Goal: Task Accomplishment & Management: Use online tool/utility

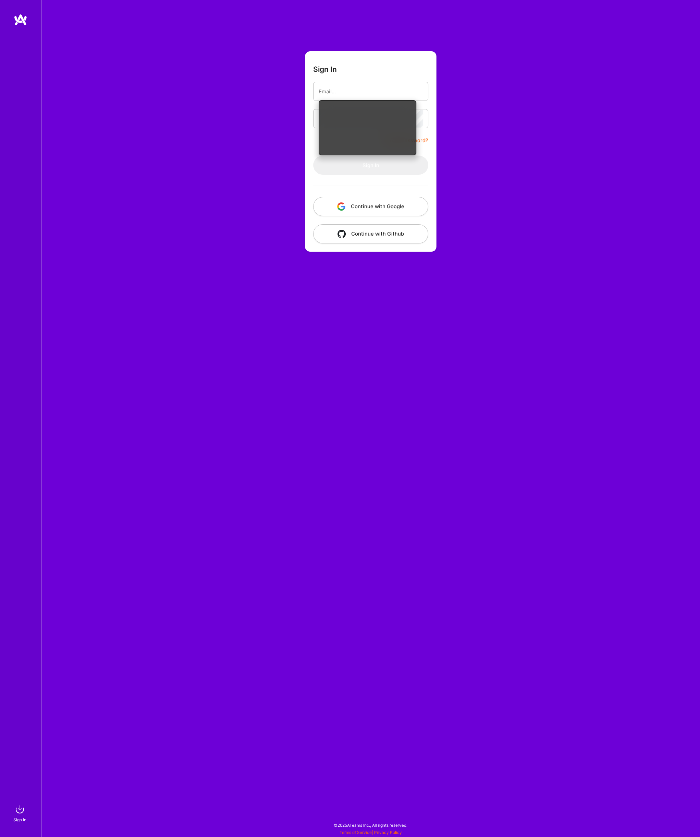
click at [344, 93] on input "email" at bounding box center [370, 91] width 104 height 17
type input "[EMAIL_ADDRESS][DOMAIN_NAME]"
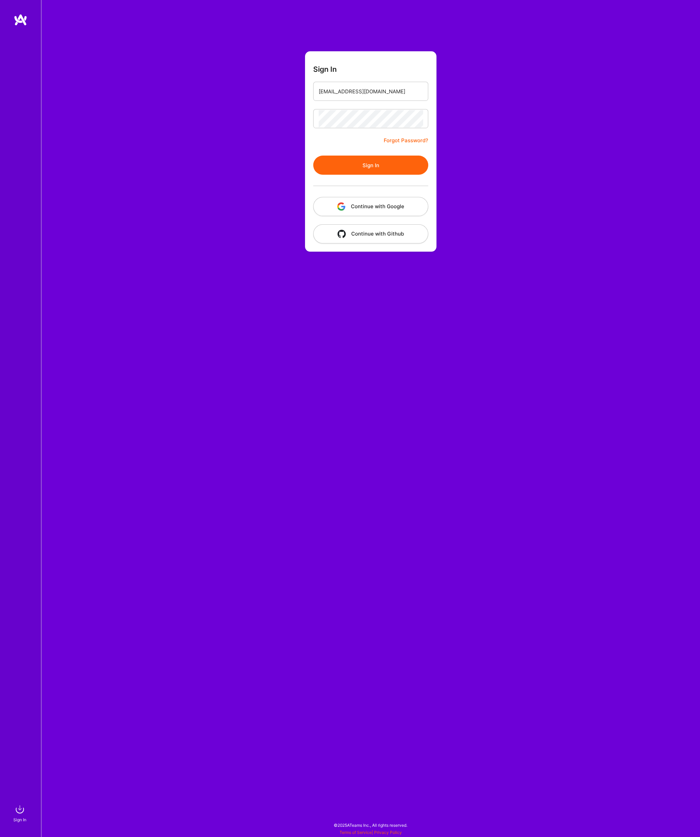
click at [402, 159] on button "Sign In" at bounding box center [370, 165] width 115 height 19
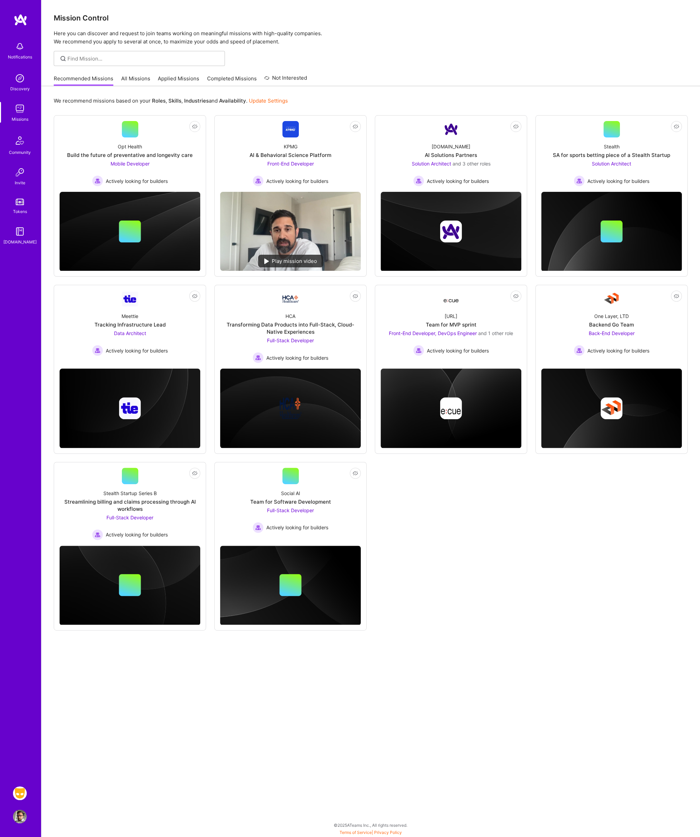
click at [22, 793] on img at bounding box center [20, 794] width 14 height 14
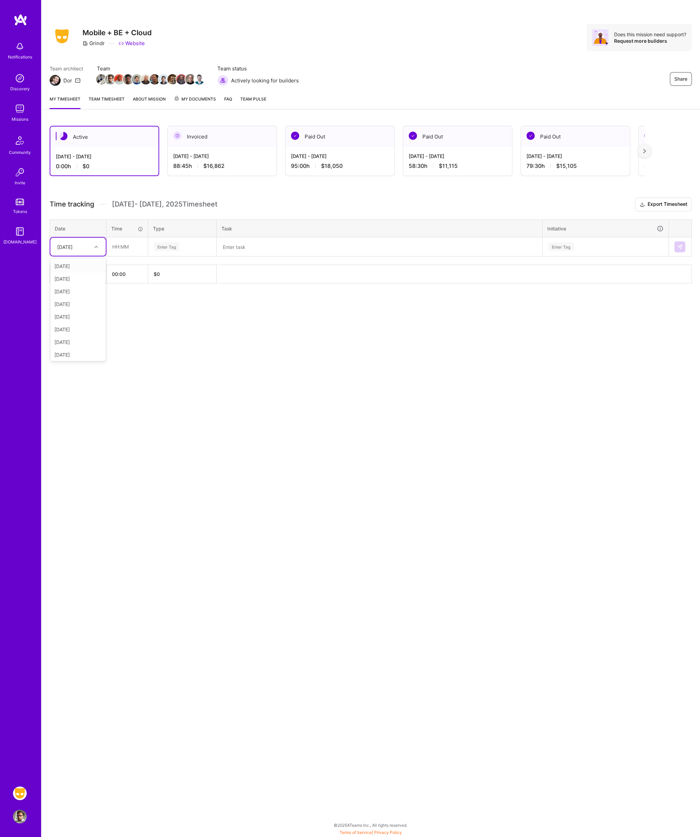
click at [95, 245] on icon at bounding box center [95, 246] width 3 height 3
click at [83, 290] on div "[DATE]" at bounding box center [77, 291] width 55 height 13
click at [77, 351] on div "Share Mobile + BE + Cloud Grindr Website Does this mission need support? Reques…" at bounding box center [370, 418] width 658 height 837
click at [95, 245] on icon at bounding box center [95, 246] width 3 height 3
click at [255, 289] on div "Active [DATE] - [DATE] 0:00 h $0 Invoiced [DATE] - [DATE] 88:45 h $16,862 Paid …" at bounding box center [370, 217] width 658 height 199
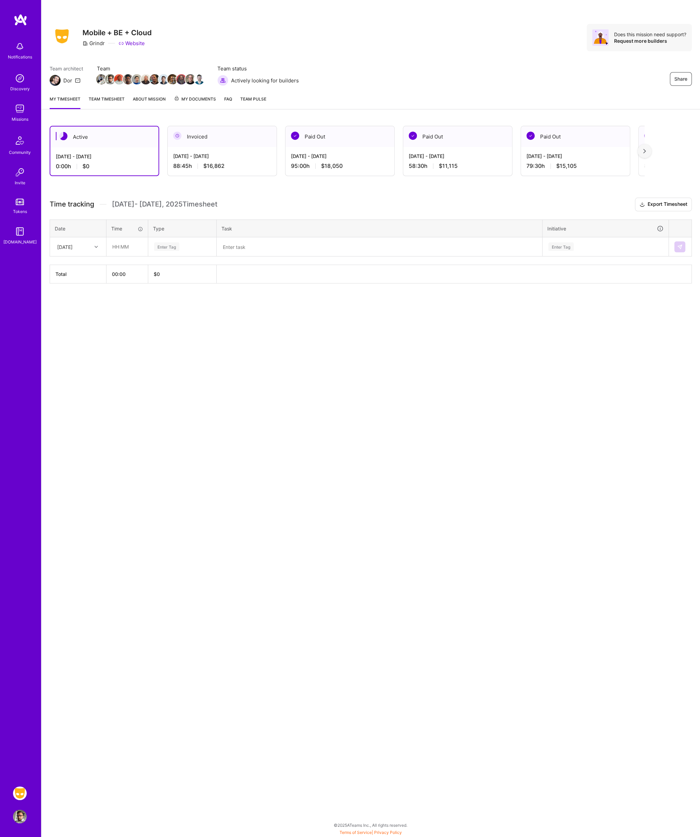
click at [238, 245] on textarea at bounding box center [379, 247] width 324 height 18
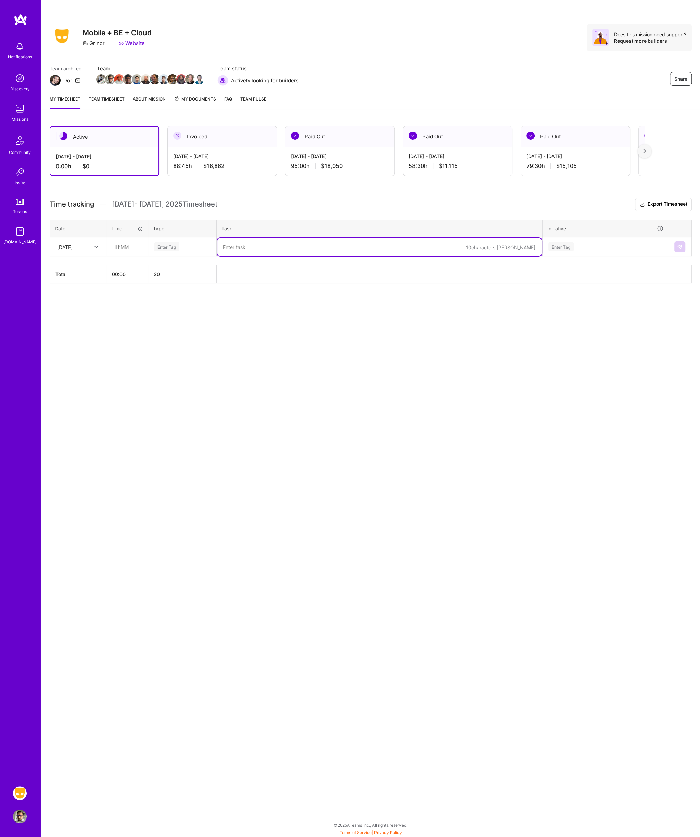
paste textarea "gAI Privacy Settings Push Notifications Action PR"
type textarea "gAI Privacy Settings Push Notifications Action PR"
click at [179, 248] on div "Enter Tag" at bounding box center [182, 247] width 58 height 9
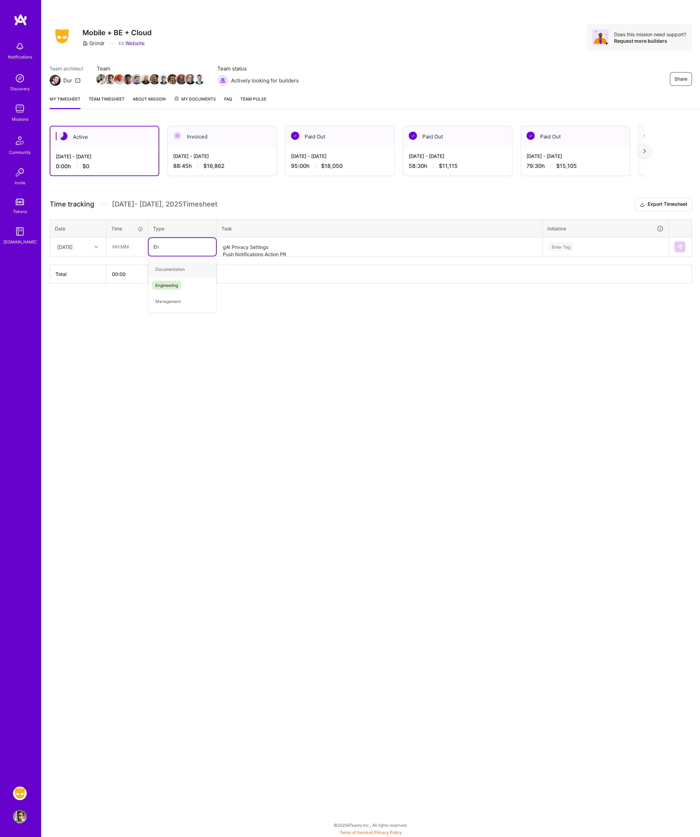
type input "Eng"
click at [576, 246] on div "Enter Tag" at bounding box center [605, 247] width 116 height 9
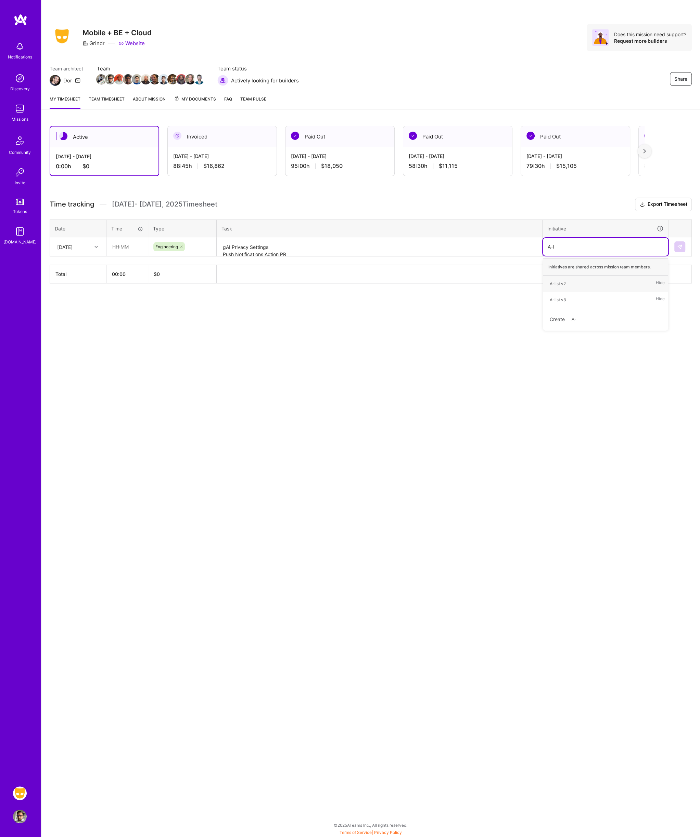
type input "A-list"
type input ":"
type input "M"
type input "Prem"
click at [572, 282] on div "Premium Tier" at bounding box center [561, 283] width 25 height 7
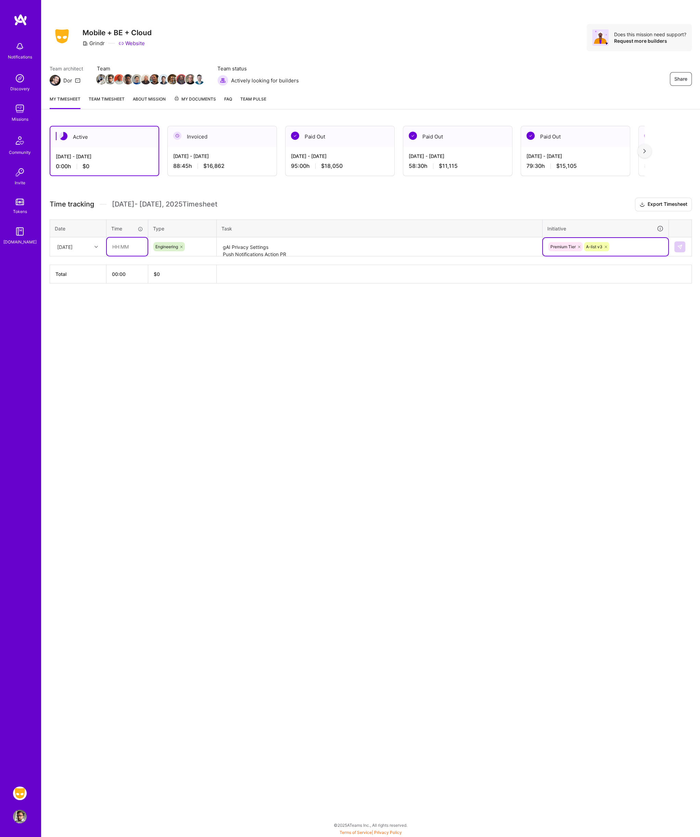
click at [125, 244] on input "text" at bounding box center [127, 247] width 41 height 18
type input "08:00"
click at [683, 249] on button at bounding box center [679, 246] width 11 height 11
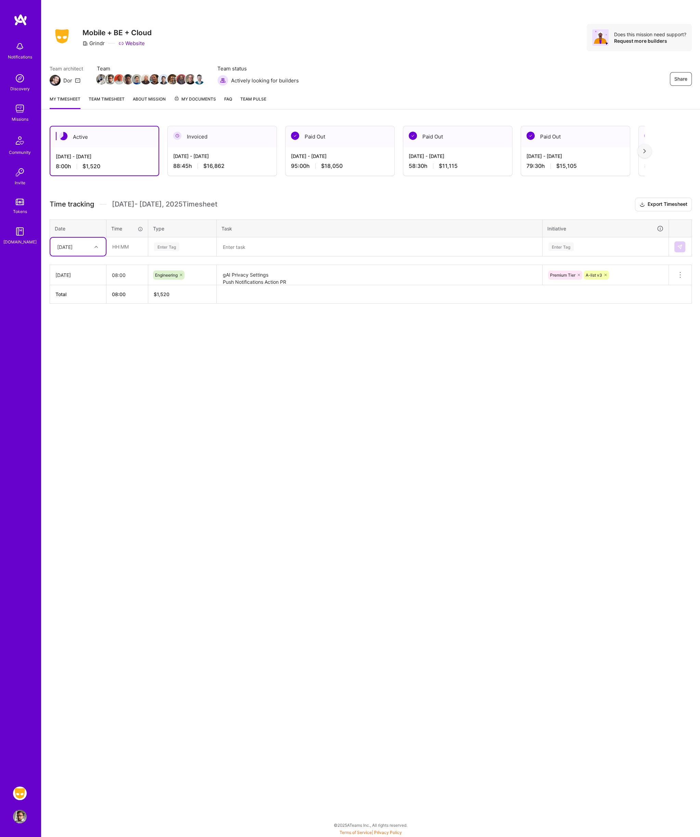
click at [97, 246] on icon at bounding box center [95, 246] width 3 height 3
click at [80, 288] on div "[DATE]" at bounding box center [77, 291] width 55 height 13
click at [120, 248] on input "text" at bounding box center [127, 247] width 41 height 18
type input "09:00"
type input "engin"
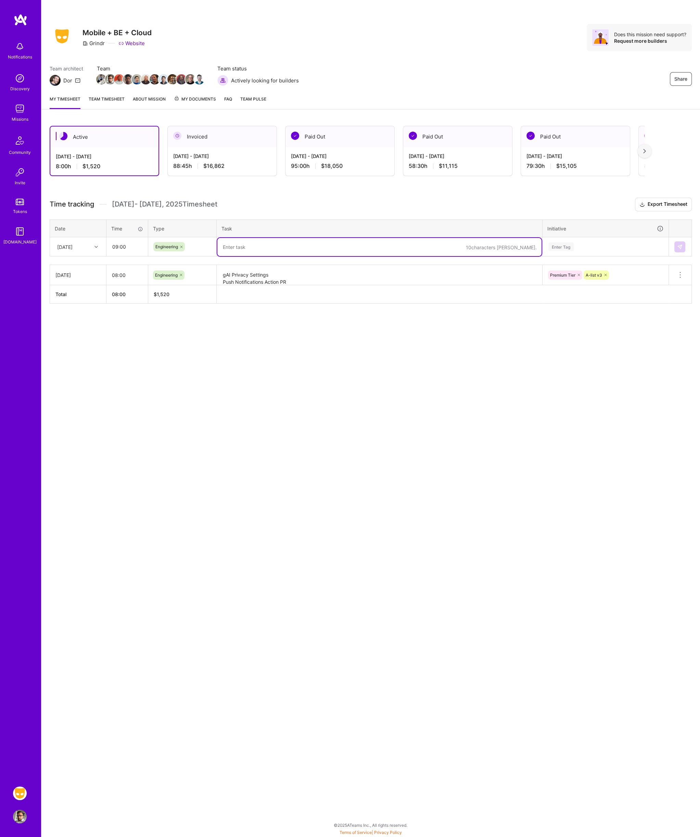
paste textarea "Websocket Red Dot Alist Notifications"
type textarea "Websocket Red Dot Alist Notifications"
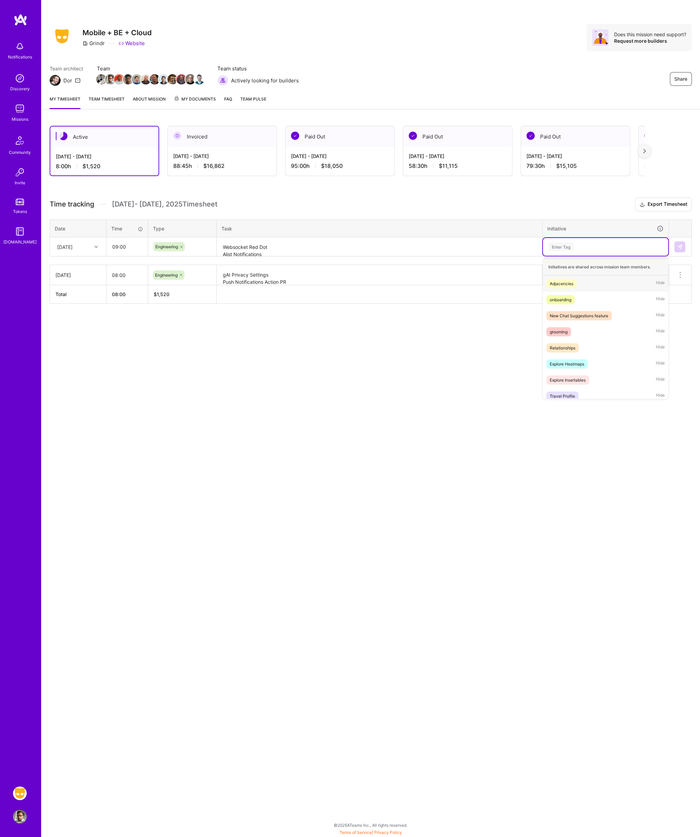
click at [566, 247] on div "Enter Tag" at bounding box center [560, 246] width 25 height 11
type input "A-l"
type input "["
type input "Prem"
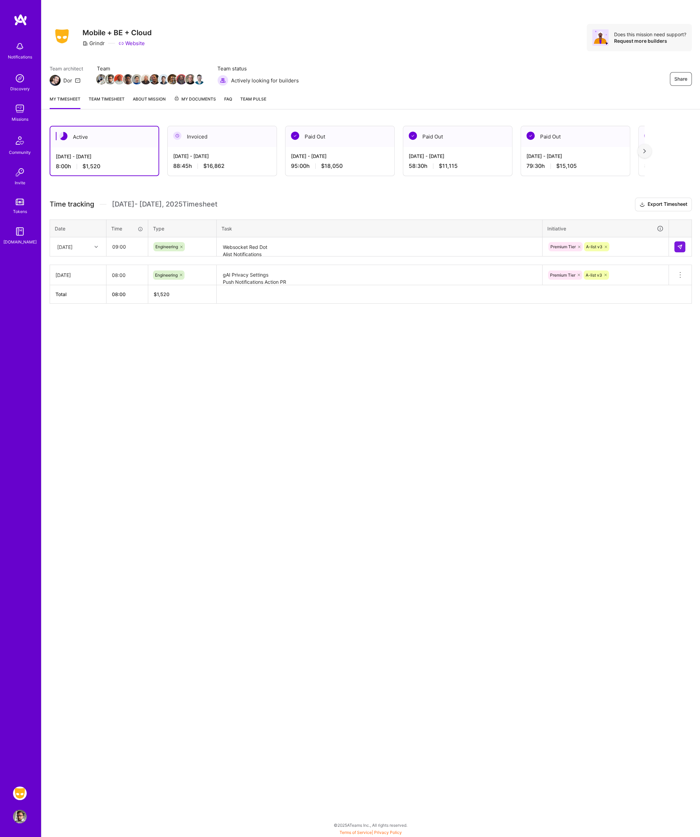
click at [686, 244] on td at bounding box center [679, 246] width 23 height 19
click at [97, 245] on icon at bounding box center [95, 246] width 3 height 3
click at [83, 300] on div "[DATE]" at bounding box center [77, 304] width 55 height 13
click at [95, 246] on icon at bounding box center [95, 246] width 3 height 3
click at [84, 305] on div "[DATE]" at bounding box center [77, 304] width 55 height 13
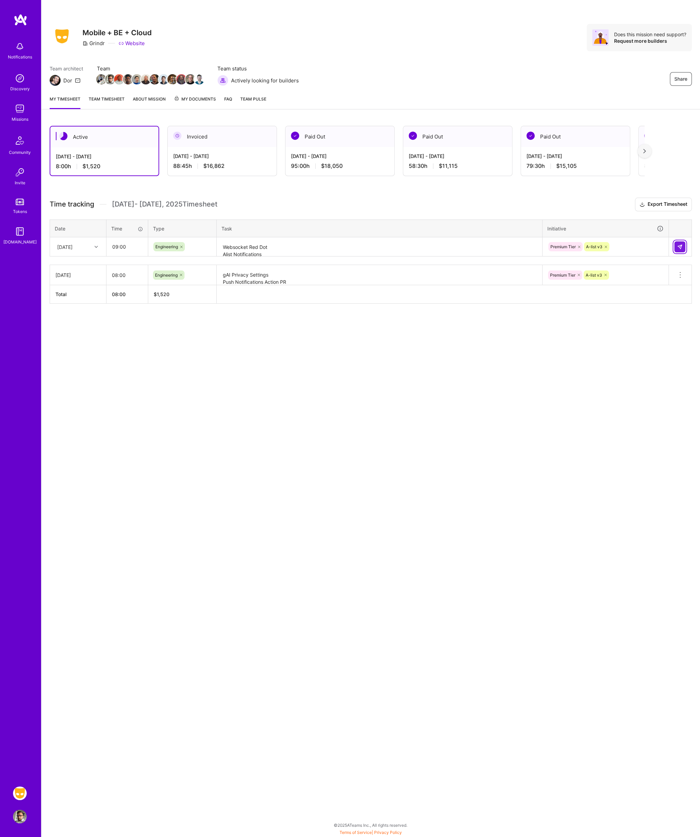
click at [681, 249] on button at bounding box center [679, 246] width 11 height 11
click at [95, 245] on icon at bounding box center [95, 246] width 3 height 3
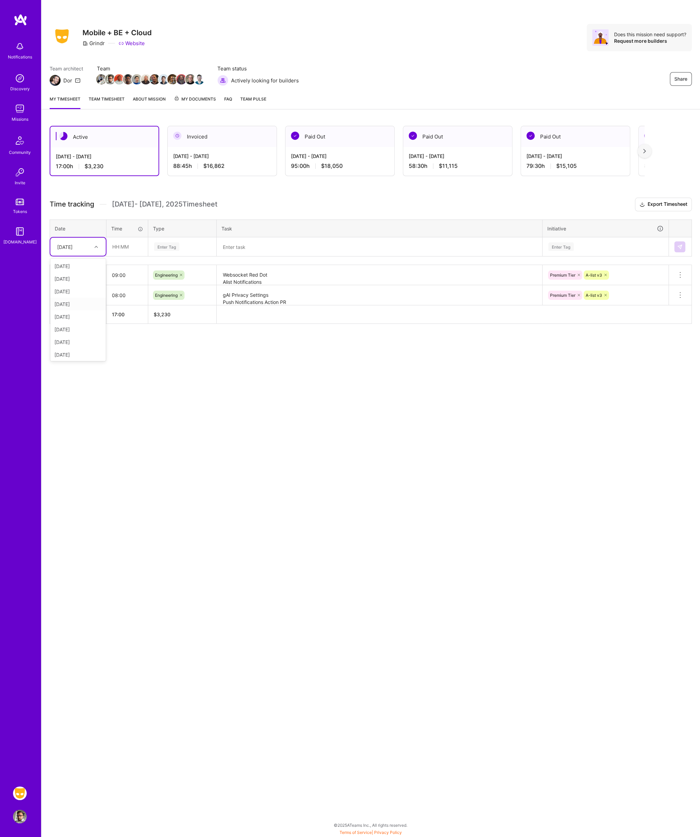
click at [81, 302] on div "[DATE]" at bounding box center [77, 304] width 55 height 13
click at [123, 246] on input "text" at bounding box center [127, 247] width 41 height 18
type input "6"
click at [124, 244] on input "06:00" at bounding box center [127, 247] width 41 height 18
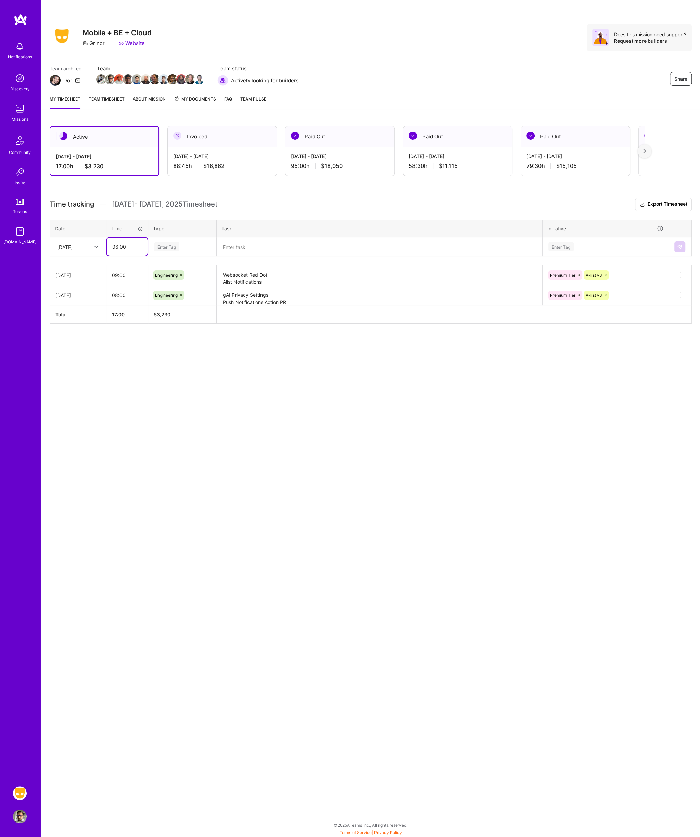
click at [124, 244] on input "06:00" at bounding box center [127, 247] width 41 height 18
type input "05:00"
type input "eng"
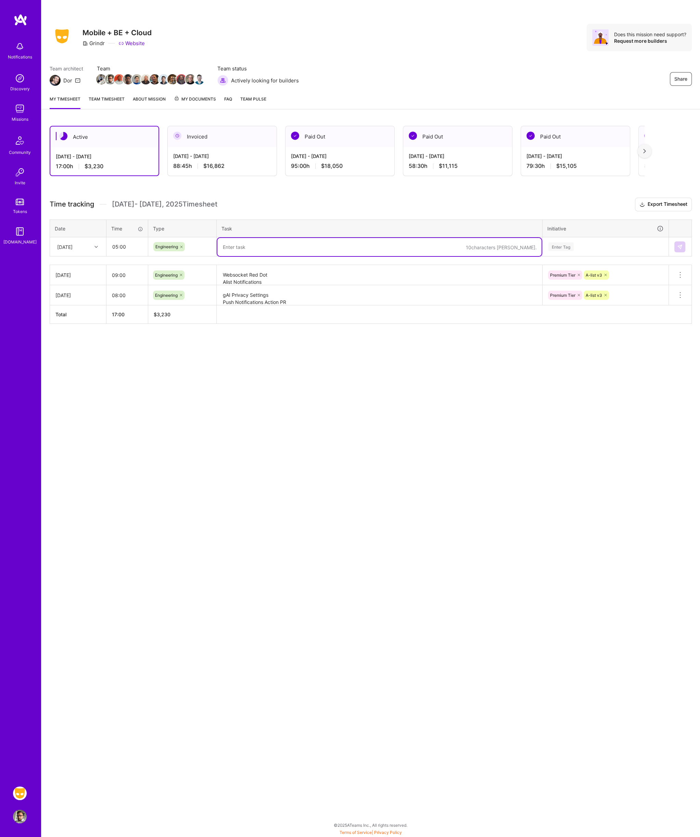
click at [255, 243] on textarea at bounding box center [379, 247] width 324 height 18
type textarea "B"
type textarea "JWT Bug Bashes Notification PRs A-List Bug Bash"
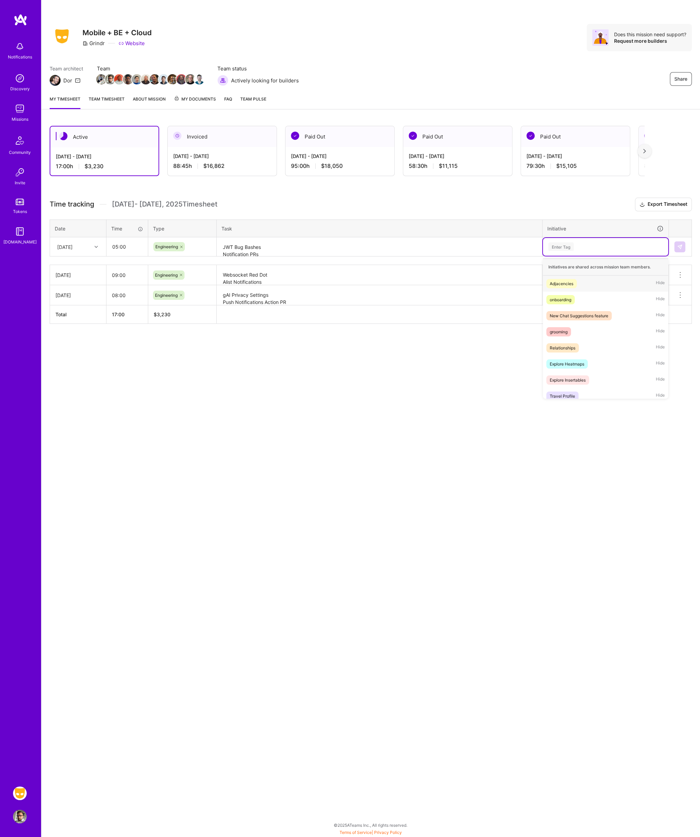
click at [577, 246] on div "Enter Tag" at bounding box center [605, 247] width 116 height 9
type input "prem"
type input "A-"
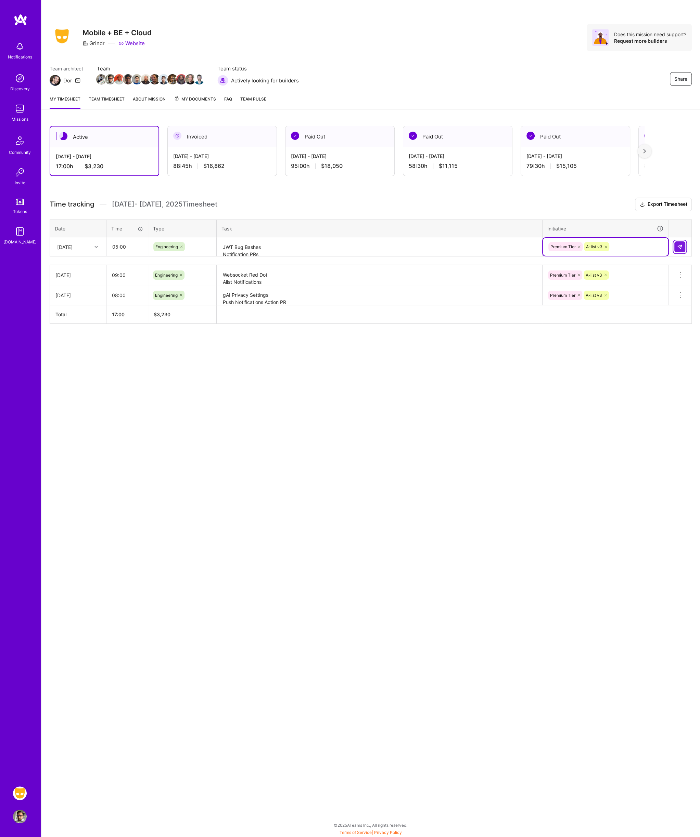
click at [682, 247] on img at bounding box center [679, 246] width 5 height 5
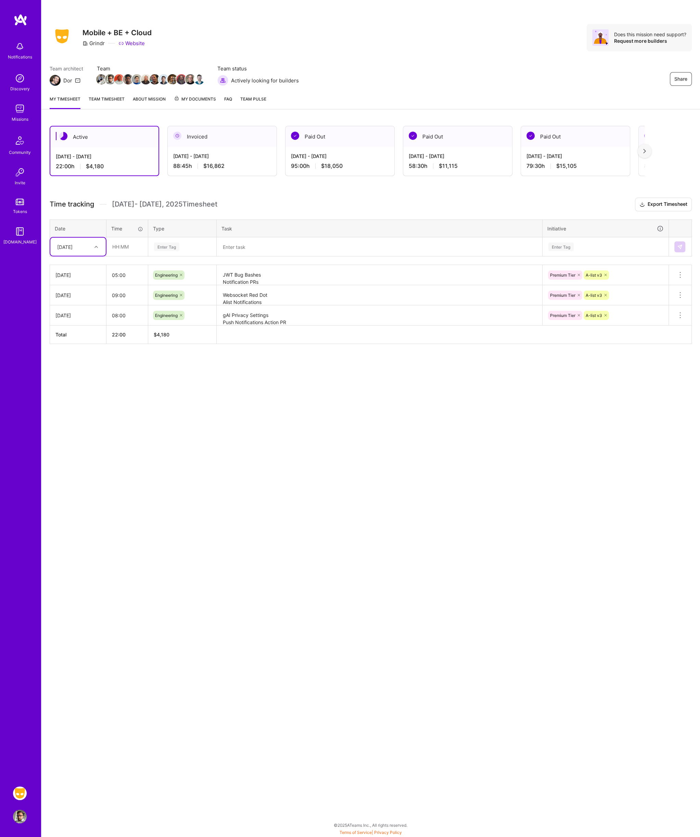
click at [99, 245] on div at bounding box center [97, 247] width 11 height 9
click at [74, 312] on div "[DATE]" at bounding box center [77, 317] width 55 height 13
click at [128, 247] on input "text" at bounding box center [127, 247] width 41 height 18
type input "09:00"
click at [170, 243] on div "Enter Tag" at bounding box center [166, 246] width 25 height 11
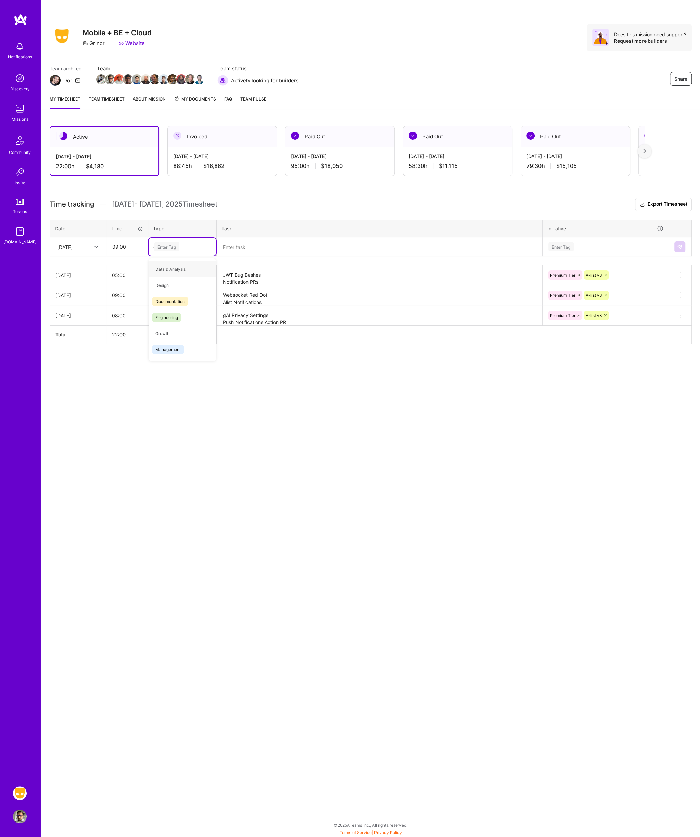
type input "en"
click at [229, 245] on textarea at bounding box center [379, 247] width 324 height 18
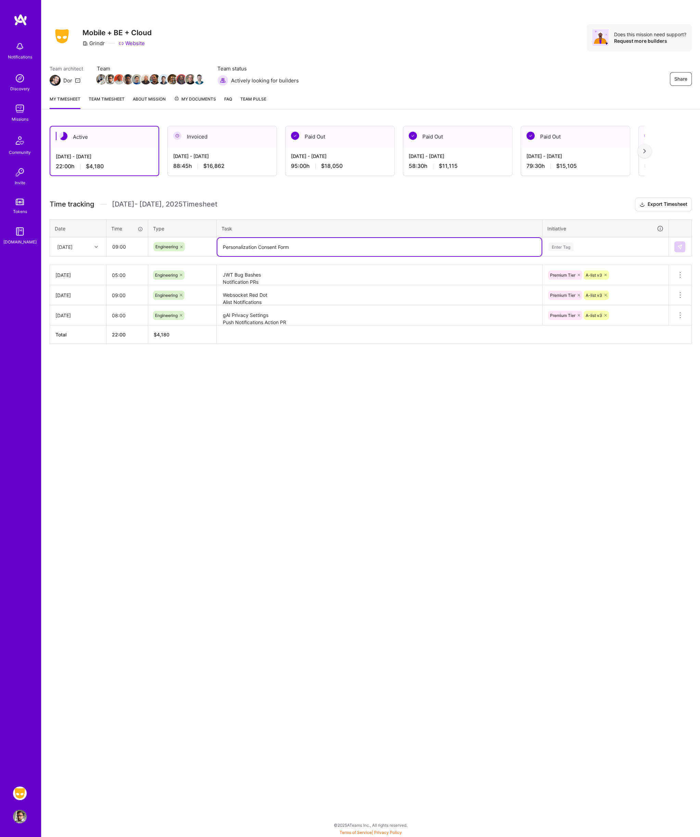
type textarea "Personalization Consent Form"
click at [559, 251] on div "Enter Tag" at bounding box center [605, 247] width 125 height 18
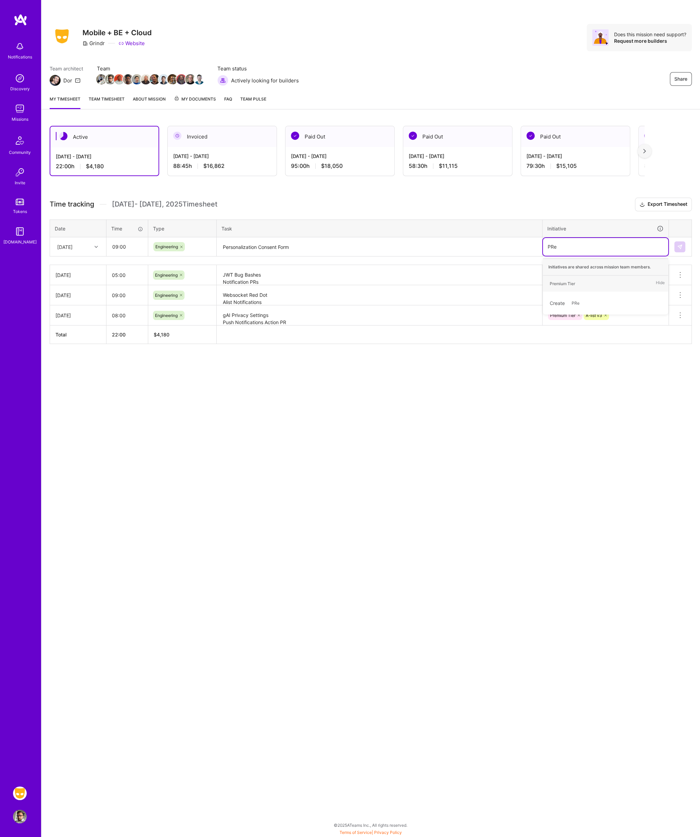
type input "PRem"
click at [682, 244] on img at bounding box center [679, 246] width 5 height 5
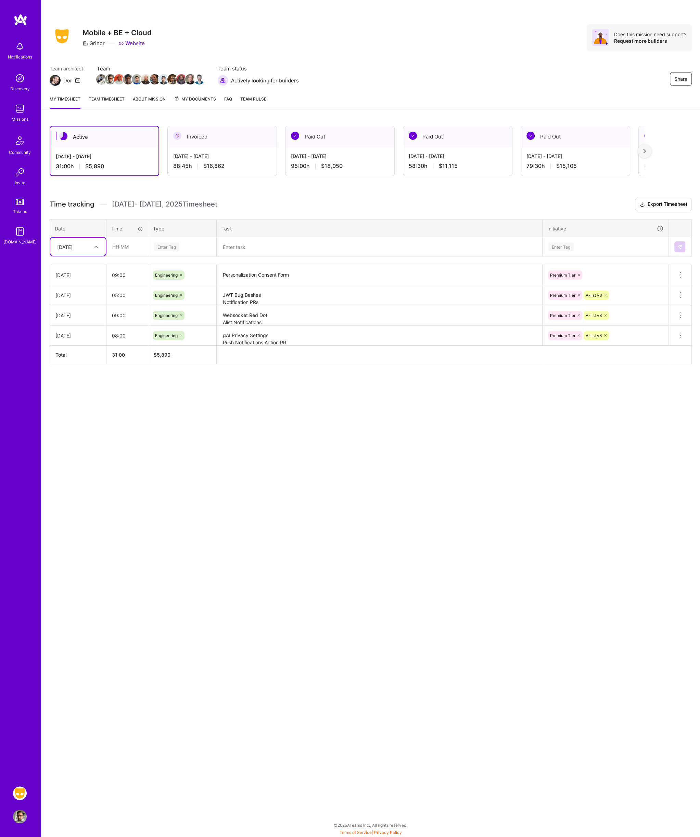
click at [97, 247] on icon at bounding box center [95, 246] width 3 height 3
click at [71, 328] on div "[DATE]" at bounding box center [77, 329] width 55 height 13
click at [124, 247] on input "text" at bounding box center [127, 247] width 41 height 18
type input "09:00"
type input "En"
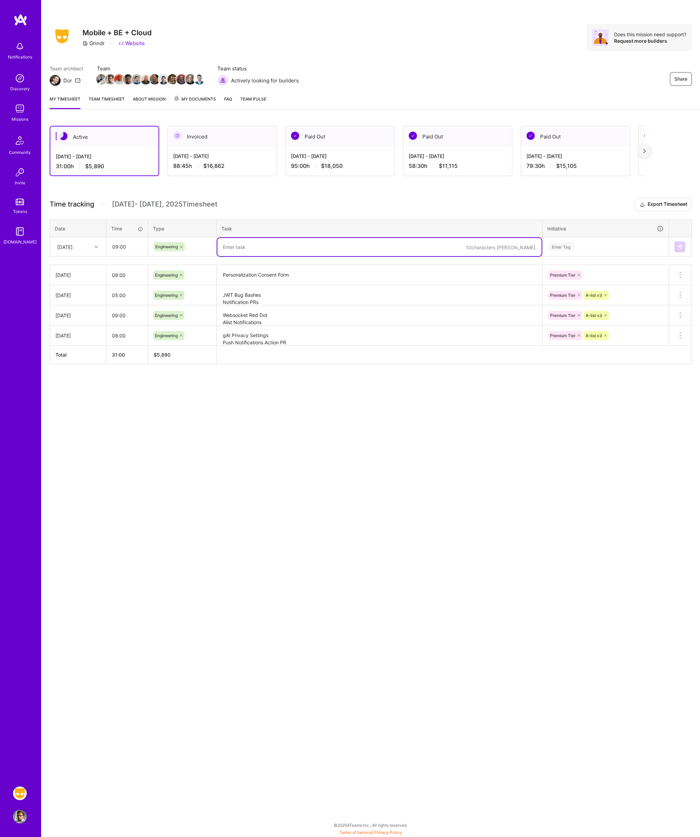
type textarea "{"
click at [239, 247] on textarea at bounding box center [379, 247] width 324 height 18
paste textarea "Personalization Consent Views Personalizatoin Consent Prs"
type textarea "Personalization Consent Views Personalizatoin Consent Prs"
click at [583, 238] on div "Enter Tag" at bounding box center [605, 247] width 125 height 18
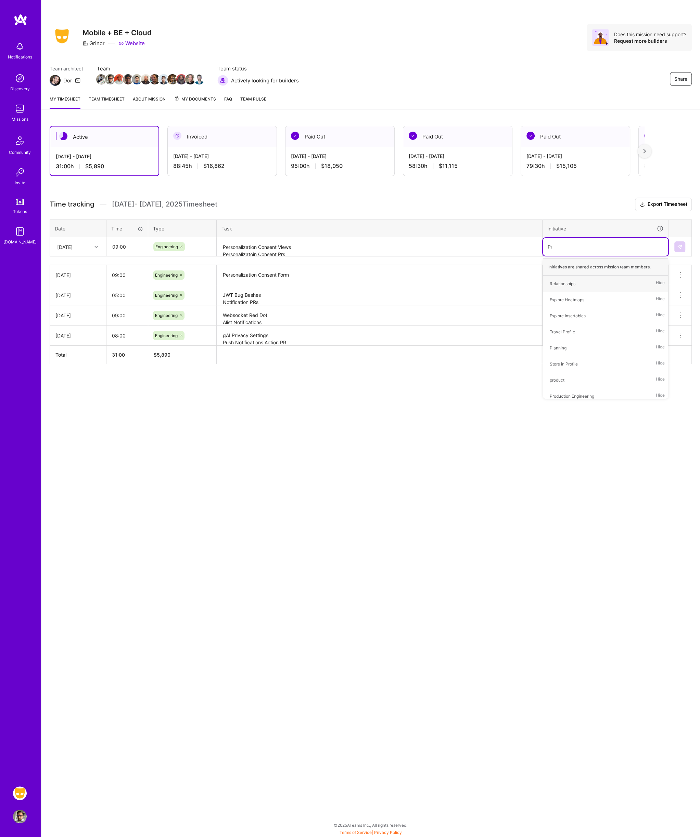
type input "Prem"
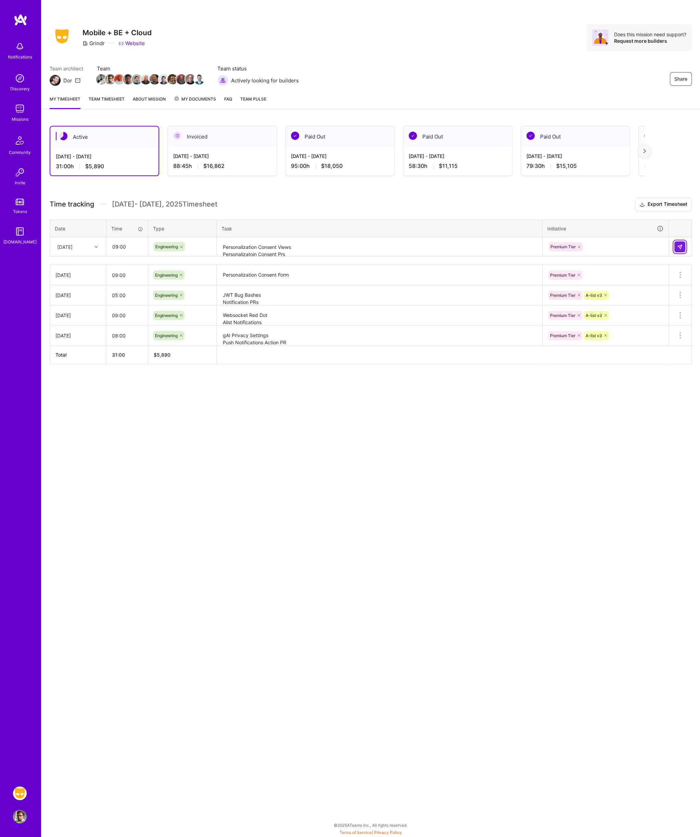
click at [681, 245] on img at bounding box center [679, 246] width 5 height 5
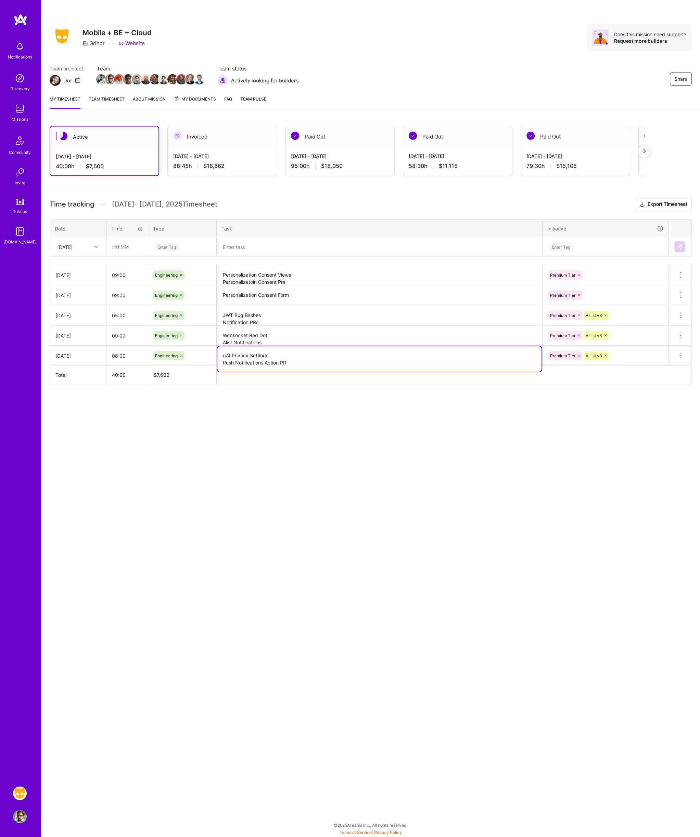
click at [254, 352] on textarea "gAI Privacy Settings Push Notifications Action PR" at bounding box center [379, 359] width 324 height 25
click at [262, 281] on textarea "Personalization Consent Views Personalizatoin Consent Prs" at bounding box center [379, 275] width 324 height 19
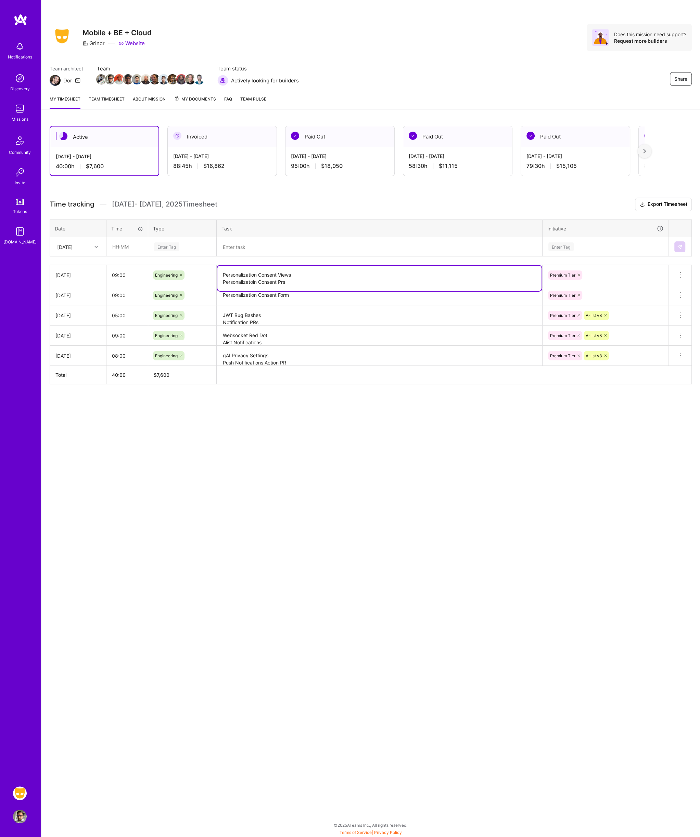
click at [298, 274] on textarea "Personalization Consent Views Personalizatoin Consent Prs" at bounding box center [379, 278] width 324 height 25
click at [298, 279] on textarea "Personalization Consent Views Personalizatoin Consent Prs" at bounding box center [379, 278] width 324 height 25
type textarea "Personalization Consent Views Personalizatoin Consent Prs Profile V7 feature fl…"
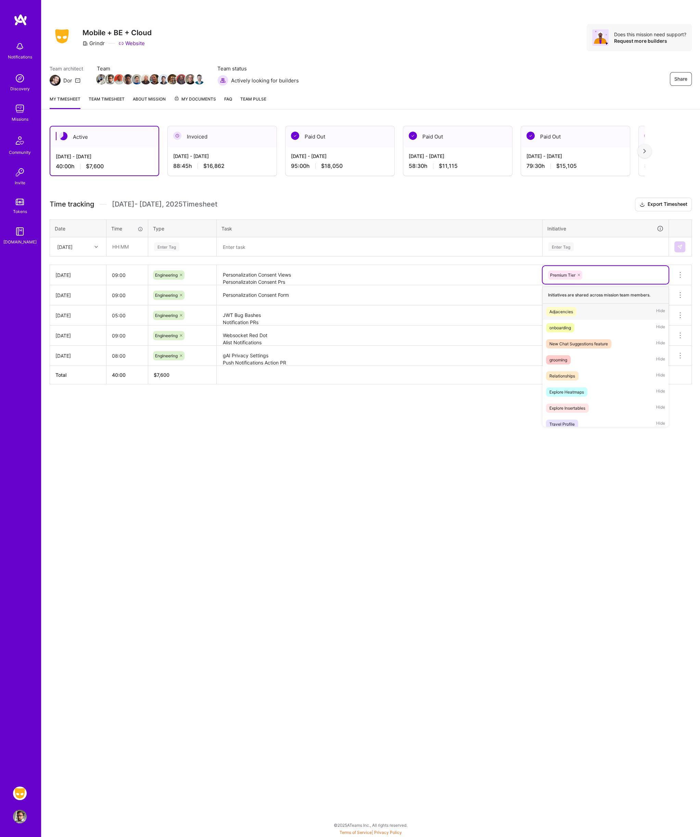
click at [607, 274] on div "Premium Tier" at bounding box center [605, 275] width 116 height 11
click at [370, 275] on textarea "Personalization Consent Views Personalizatoin Consent Prs Profile V7 feature fl…" at bounding box center [379, 275] width 324 height 19
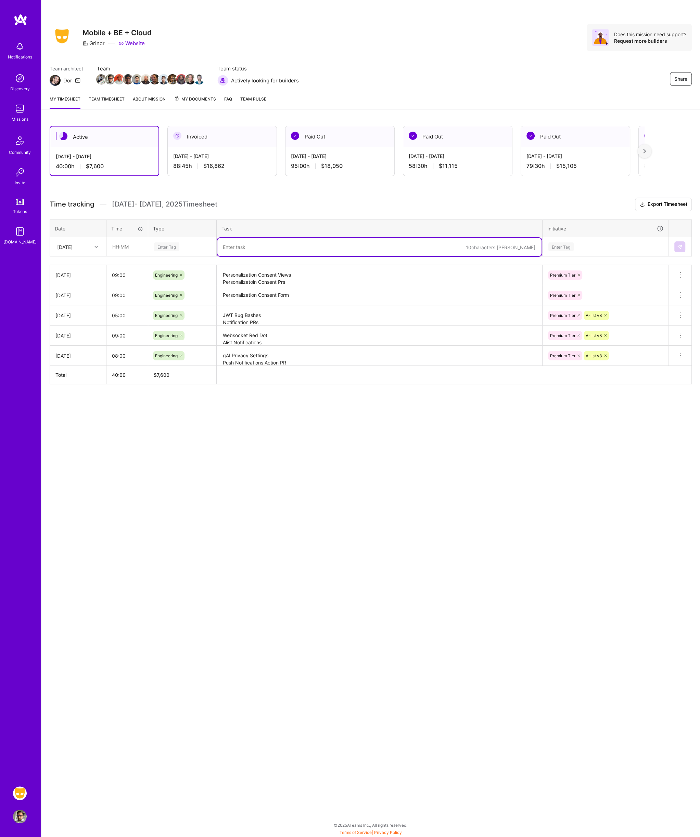
click at [531, 252] on textarea at bounding box center [379, 247] width 324 height 18
click at [566, 395] on div "Active [DATE] - [DATE] 40:00 h $7,600 Invoiced [DATE] - [DATE] 88:45 h $16,862 …" at bounding box center [370, 268] width 658 height 300
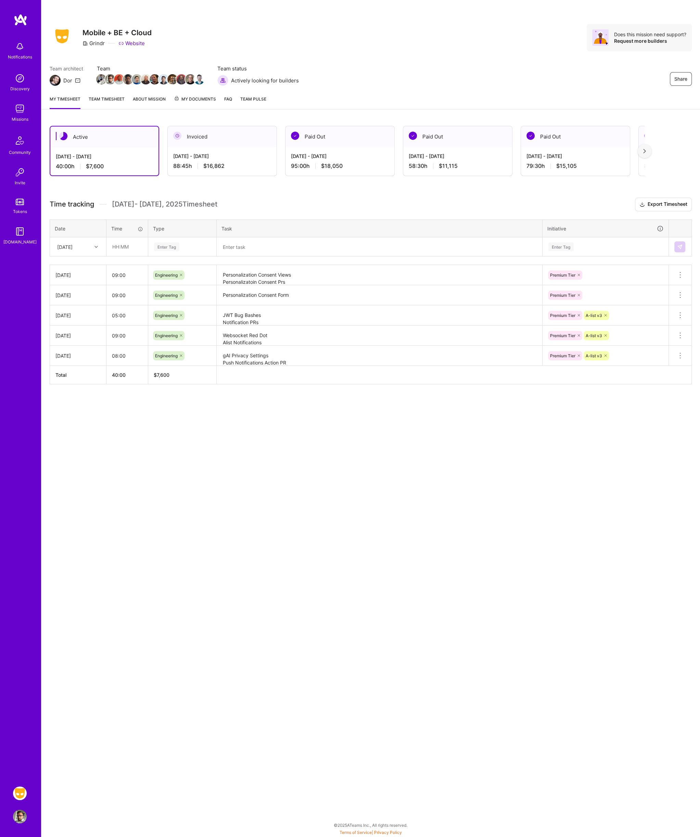
click at [222, 455] on div "Share Mobile + BE + Cloud Grindr Website Does this mission need support? Reques…" at bounding box center [370, 418] width 658 height 837
